Goal: Task Accomplishment & Management: Complete application form

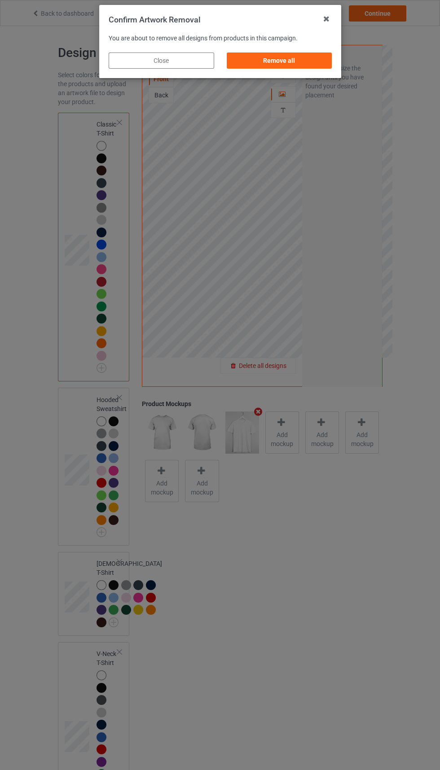
click at [291, 54] on div "Remove all" at bounding box center [279, 61] width 106 height 16
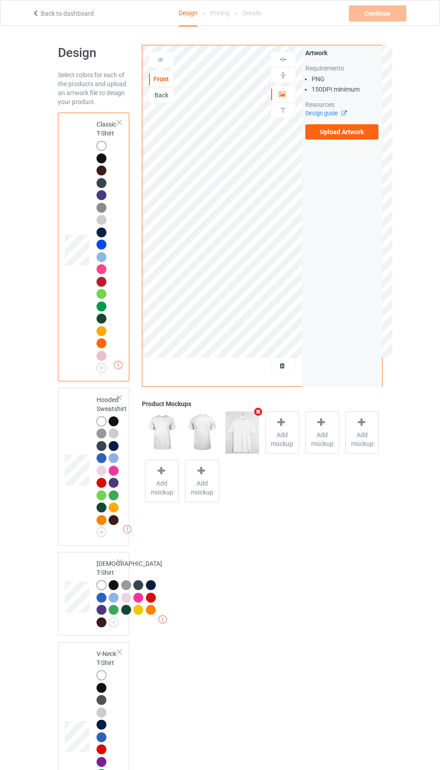
click at [364, 138] on label "Upload Artwork" at bounding box center [342, 131] width 74 height 15
click at [0, 0] on input "Upload Artwork" at bounding box center [0, 0] width 0 height 0
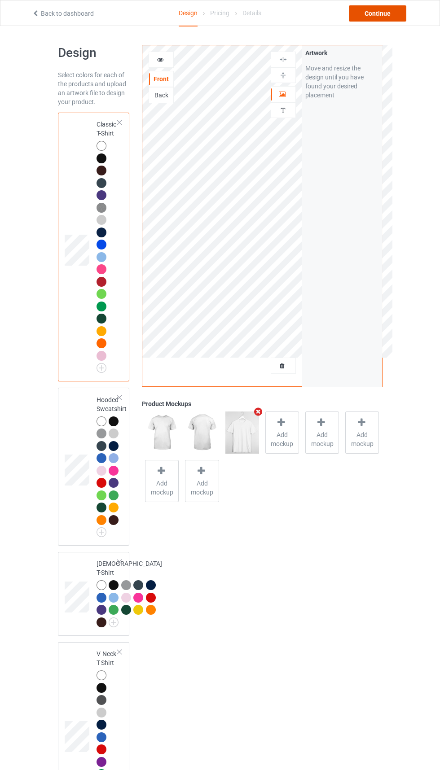
click at [379, 13] on div "Continue" at bounding box center [377, 13] width 57 height 16
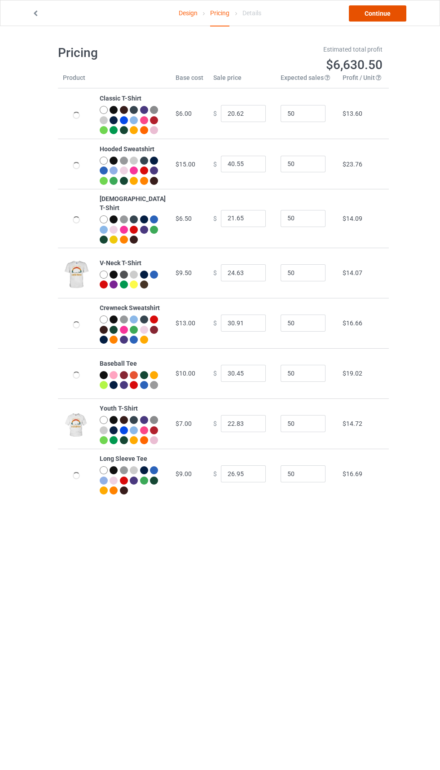
click at [386, 15] on link "Continue" at bounding box center [377, 13] width 57 height 16
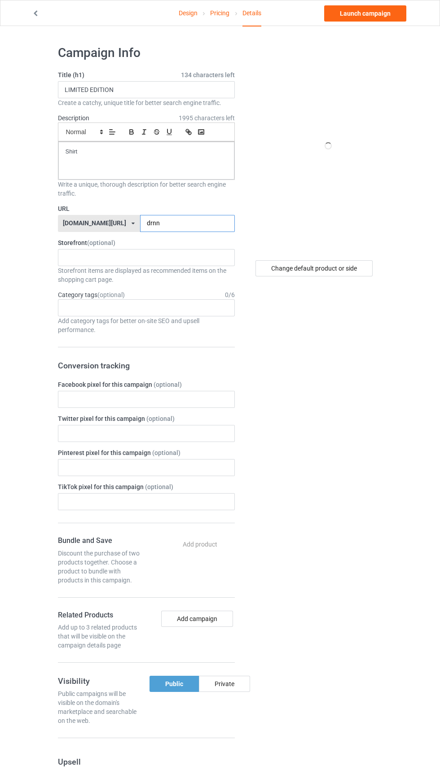
click at [193, 226] on input "drnn" at bounding box center [187, 223] width 95 height 17
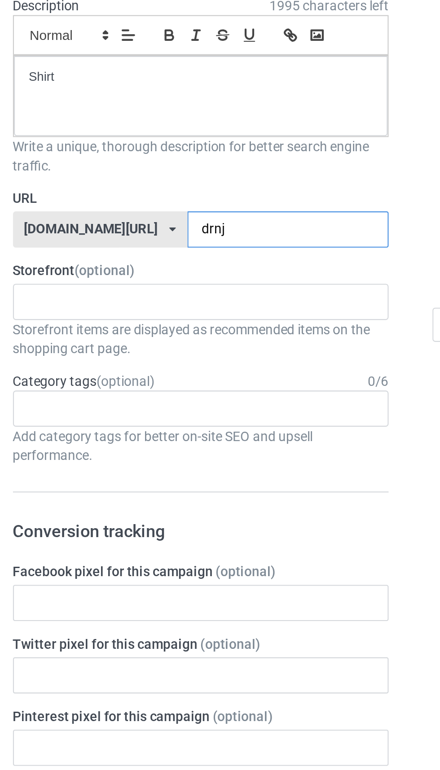
type input "drnj6"
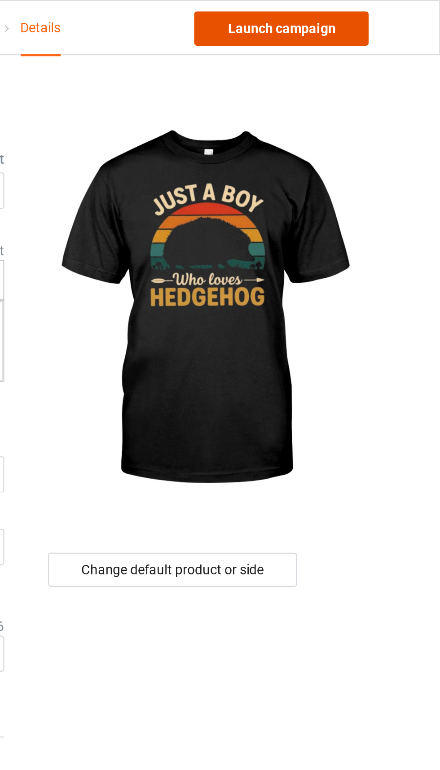
click at [388, 14] on link "Launch campaign" at bounding box center [365, 13] width 82 height 16
